Goal: Navigation & Orientation: Find specific page/section

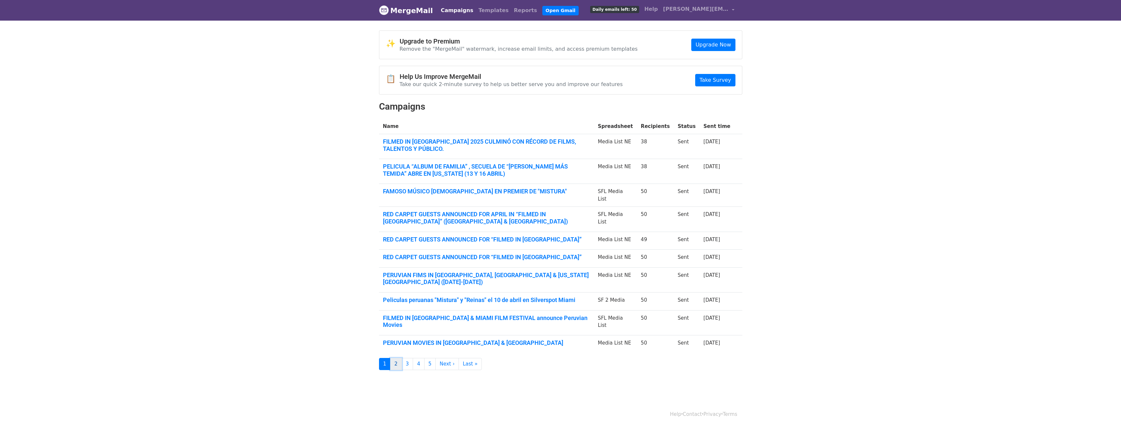
click at [397, 358] on link "2" at bounding box center [396, 364] width 12 height 12
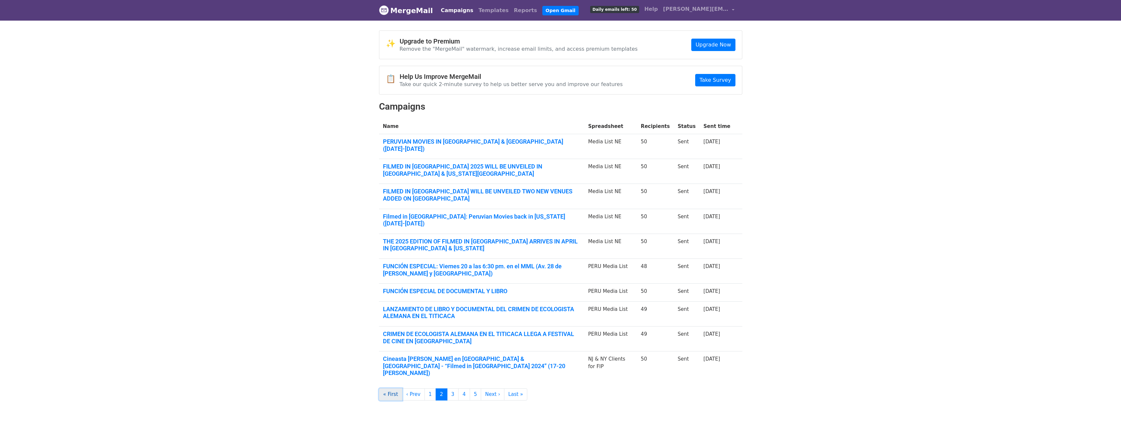
click at [388, 389] on link "« First" at bounding box center [391, 395] width 24 height 12
